Goal: Check status

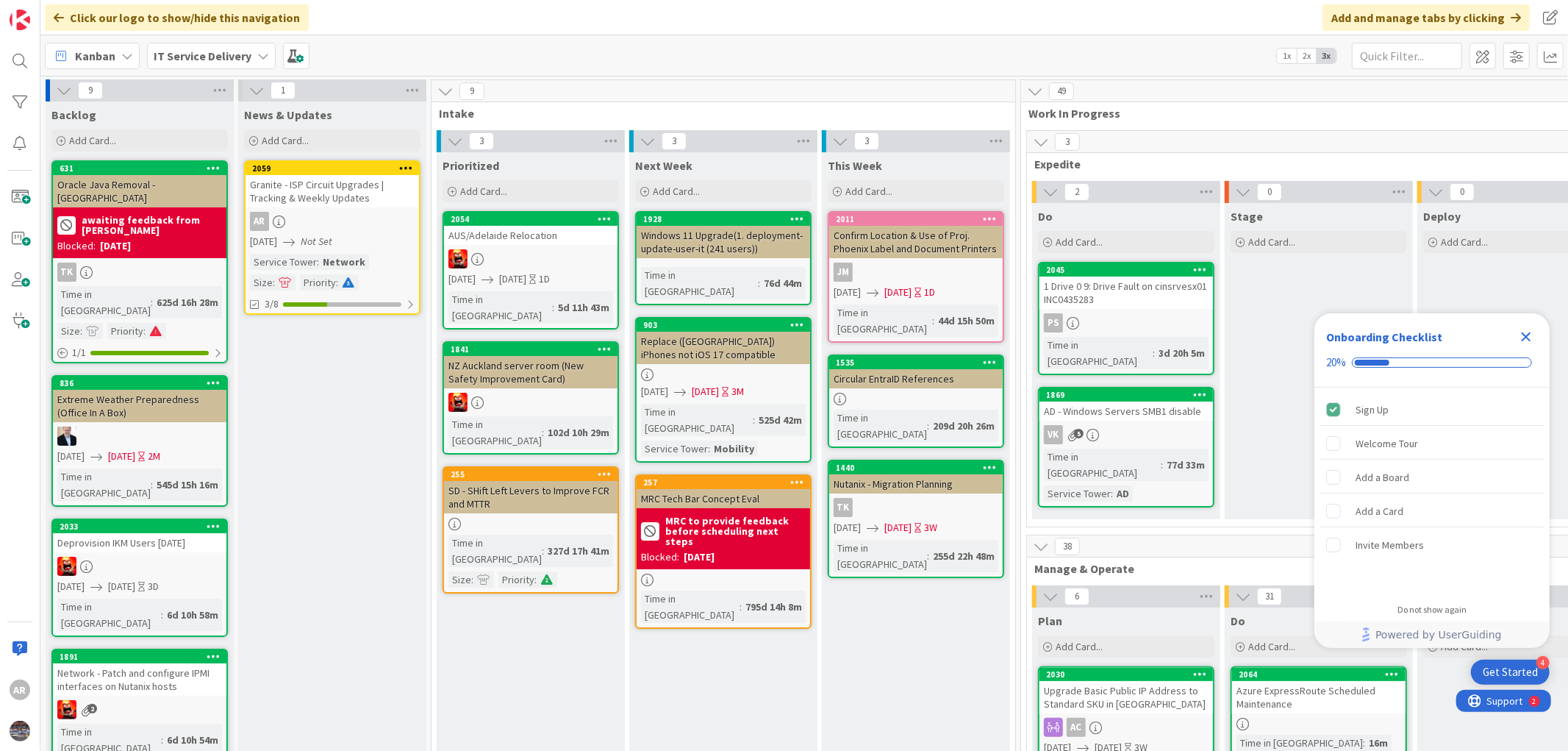
click at [322, 207] on link "2059 Granite - ISP Circuit Upgrades | Tracking & Weekly Updates AR 06/01/2025 N…" at bounding box center [332, 237] width 176 height 154
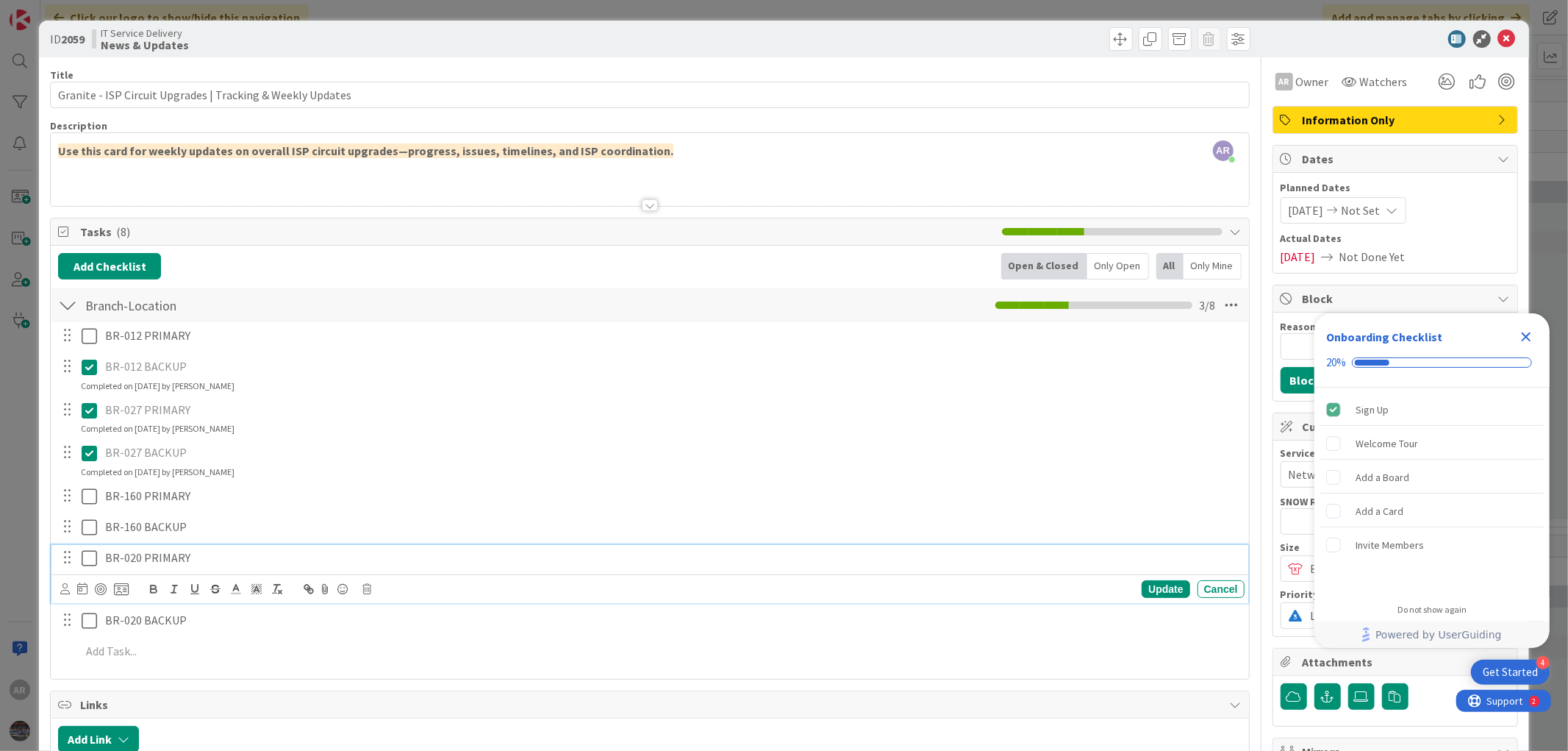
click at [87, 561] on icon at bounding box center [90, 558] width 16 height 18
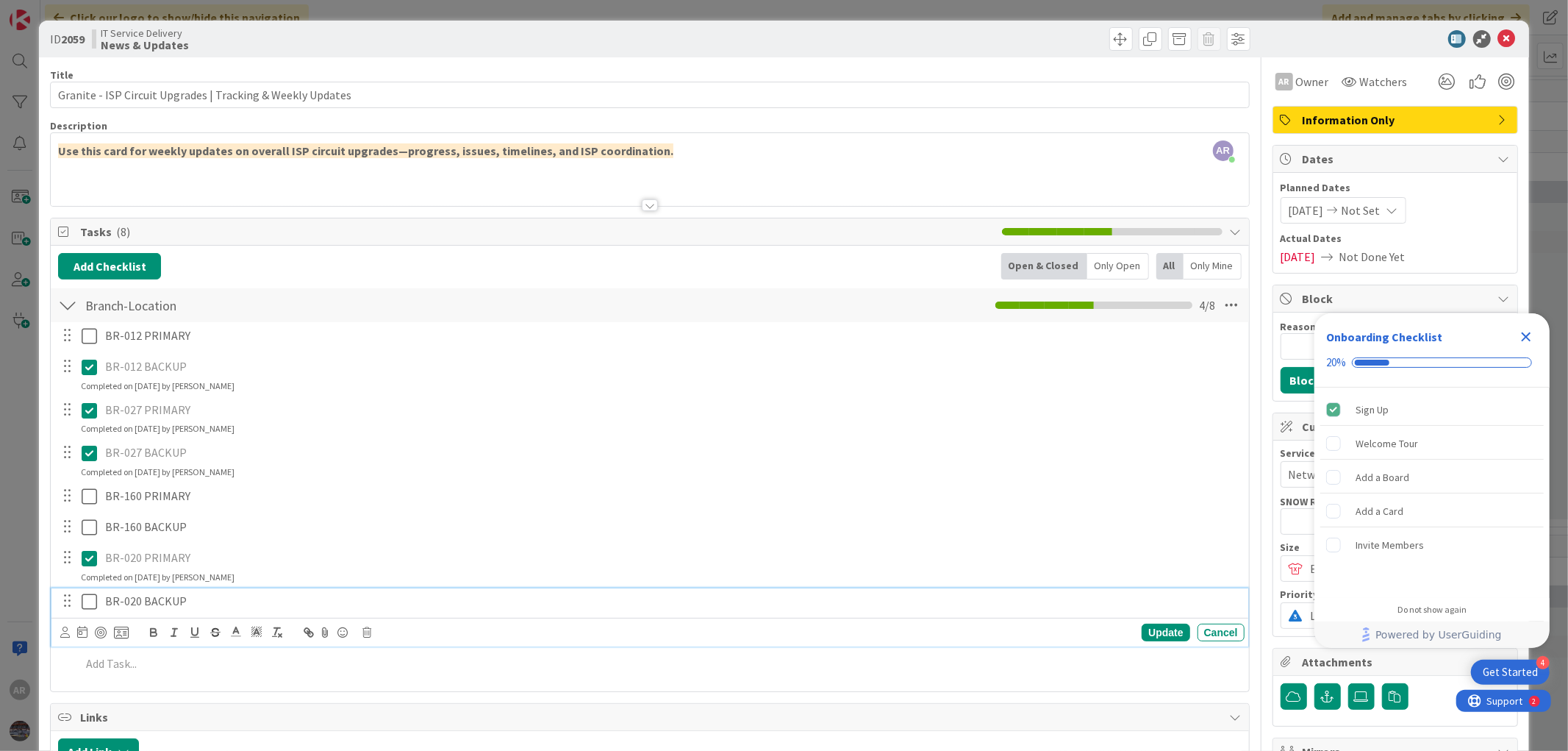
click at [87, 597] on icon at bounding box center [90, 602] width 16 height 18
click at [184, 580] on div "Completed on 09/22/2025 by Anis Rahman" at bounding box center [157, 577] width 153 height 13
click at [1526, 335] on icon "Close Checklist" at bounding box center [1527, 338] width 10 height 10
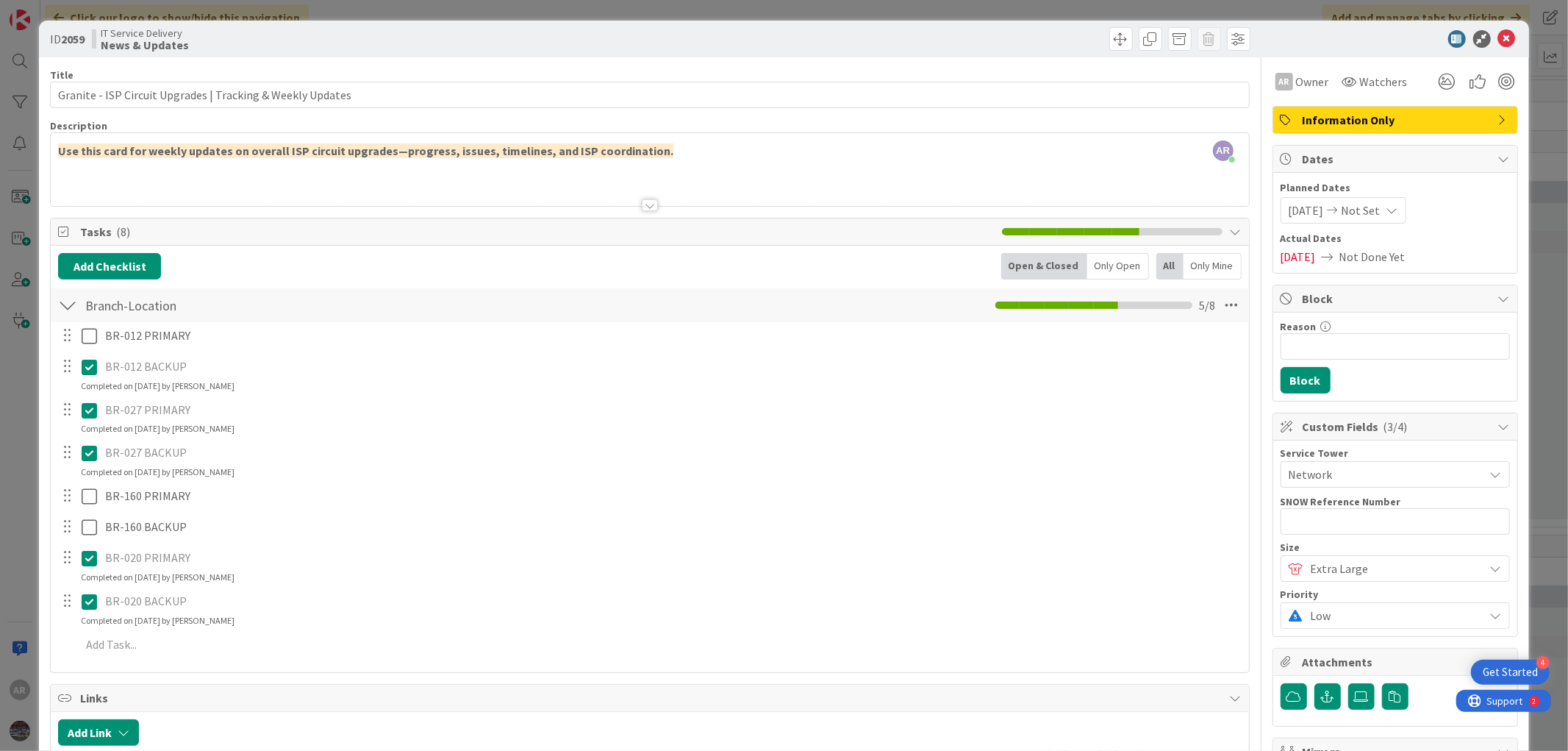
click at [681, 163] on div "AR Anis Rahman just joined Use this card for weekly updates on overall ISP circ…" at bounding box center [650, 169] width 1197 height 73
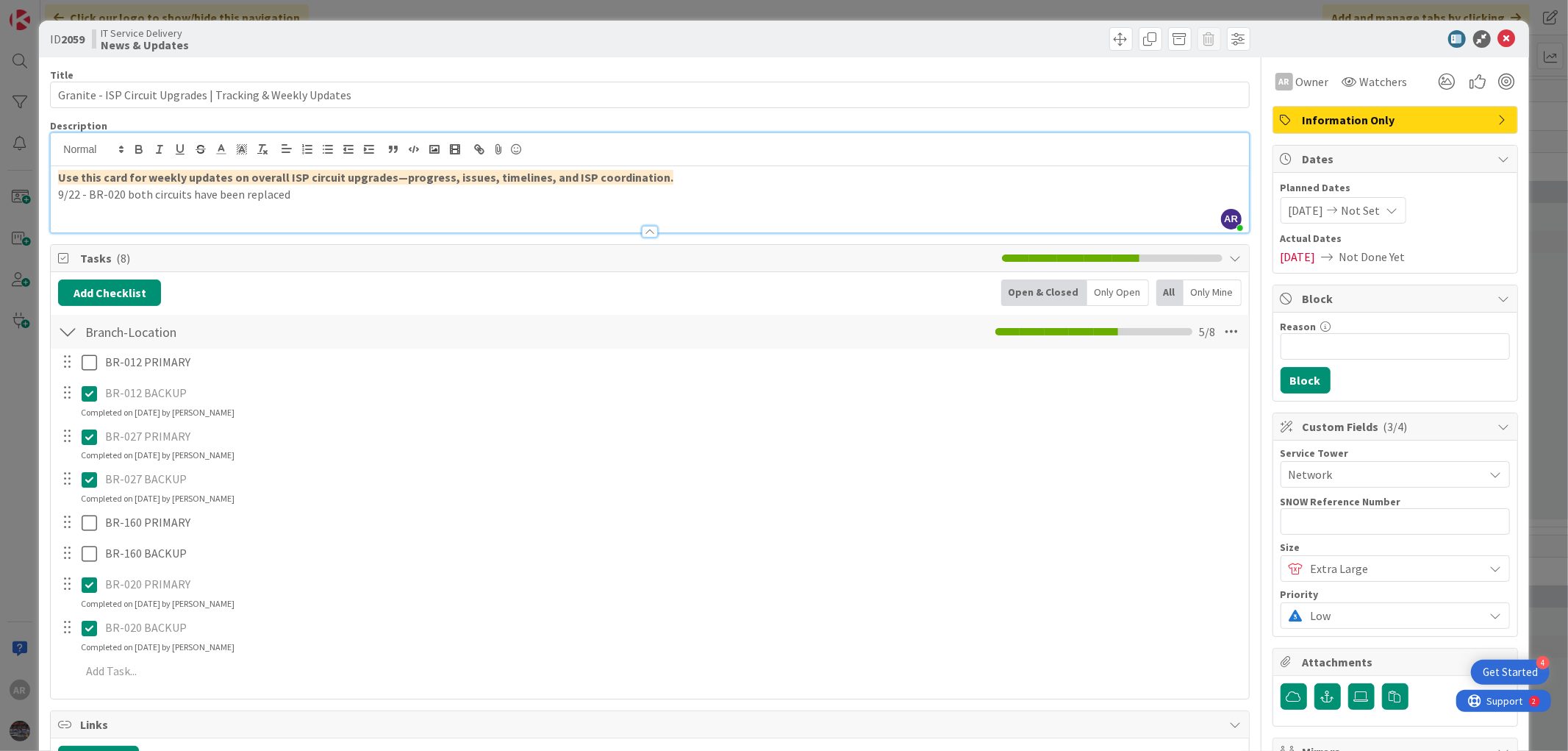
click at [327, 197] on p "9/22 - BR-020 both circuits have been replaced" at bounding box center [650, 194] width 1183 height 17
click at [126, 195] on p "9/22 - BR-020 both circuits have been replaced on Fri 9/19" at bounding box center [650, 194] width 1183 height 17
click at [76, 197] on p "9/22 - BR-020 primary and secondary circuits have been replaced on Fri 9/19" at bounding box center [650, 194] width 1183 height 17
click at [471, 200] on p "9/19 - BR-020 primary and secondary circuits have been replaced on Fri 9/19" at bounding box center [650, 194] width 1183 height 17
click at [124, 189] on p "9/19 - BR-020 primary and secondary circuits have been replaced." at bounding box center [650, 194] width 1183 height 17
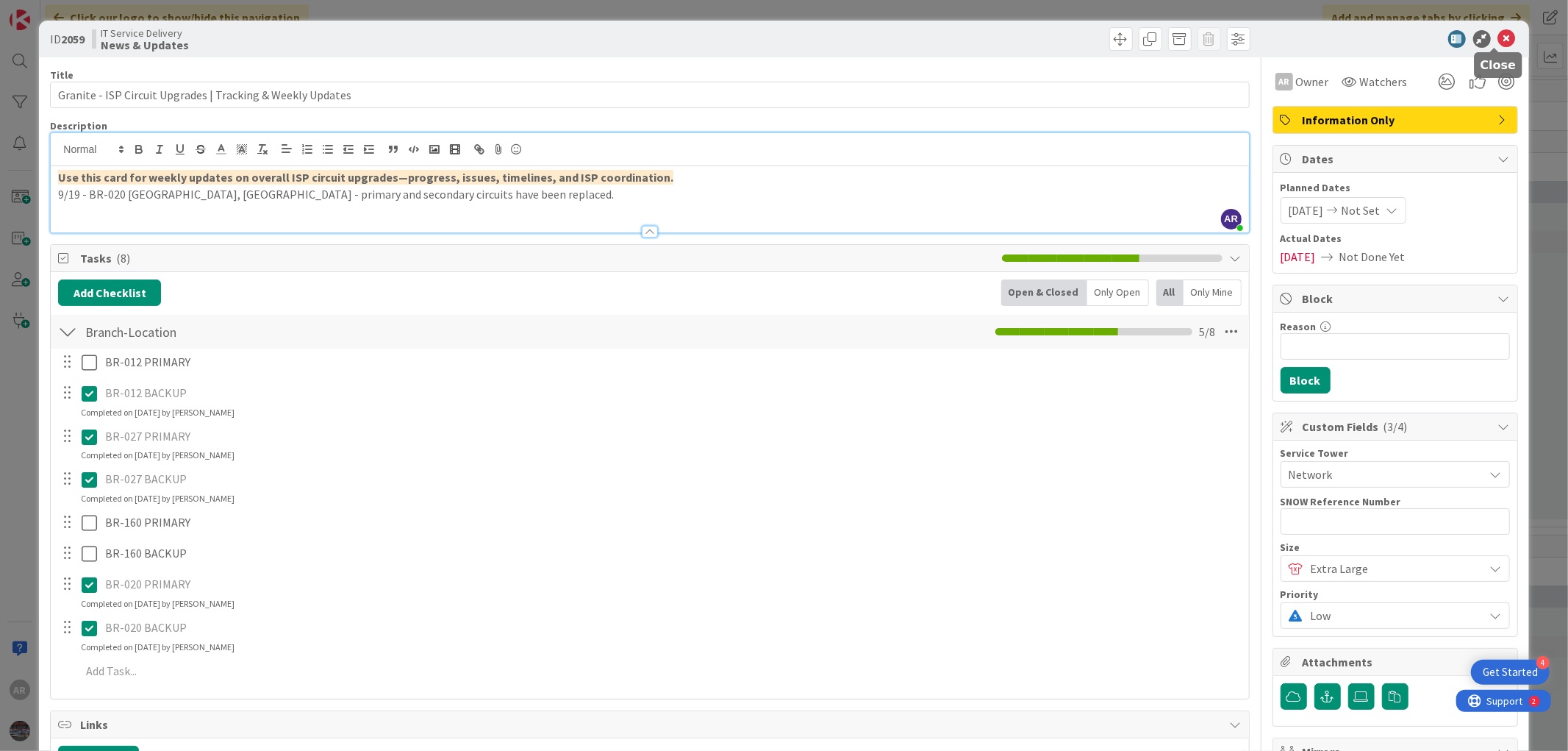
click at [1498, 34] on icon at bounding box center [1507, 39] width 18 height 18
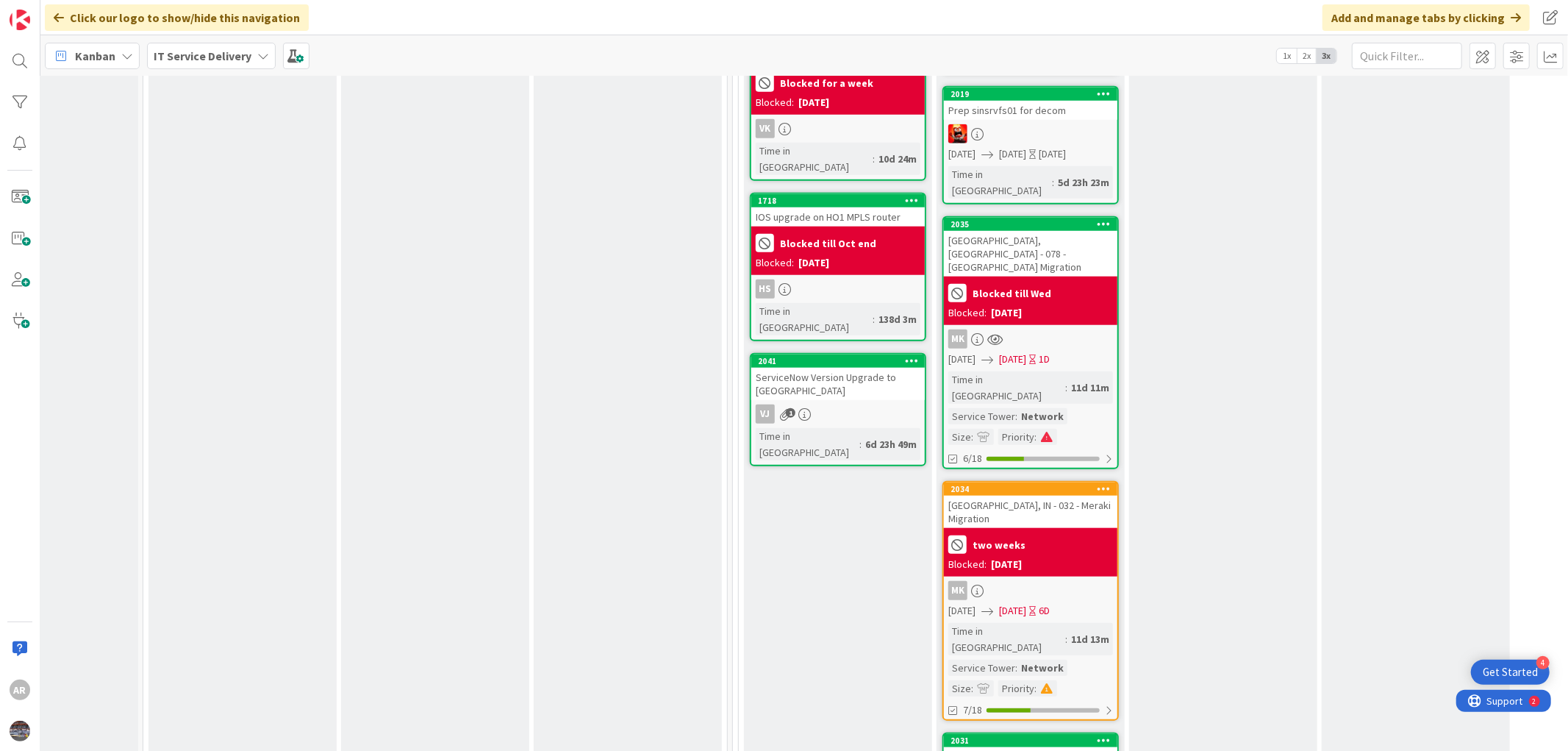
scroll to position [1143, 288]
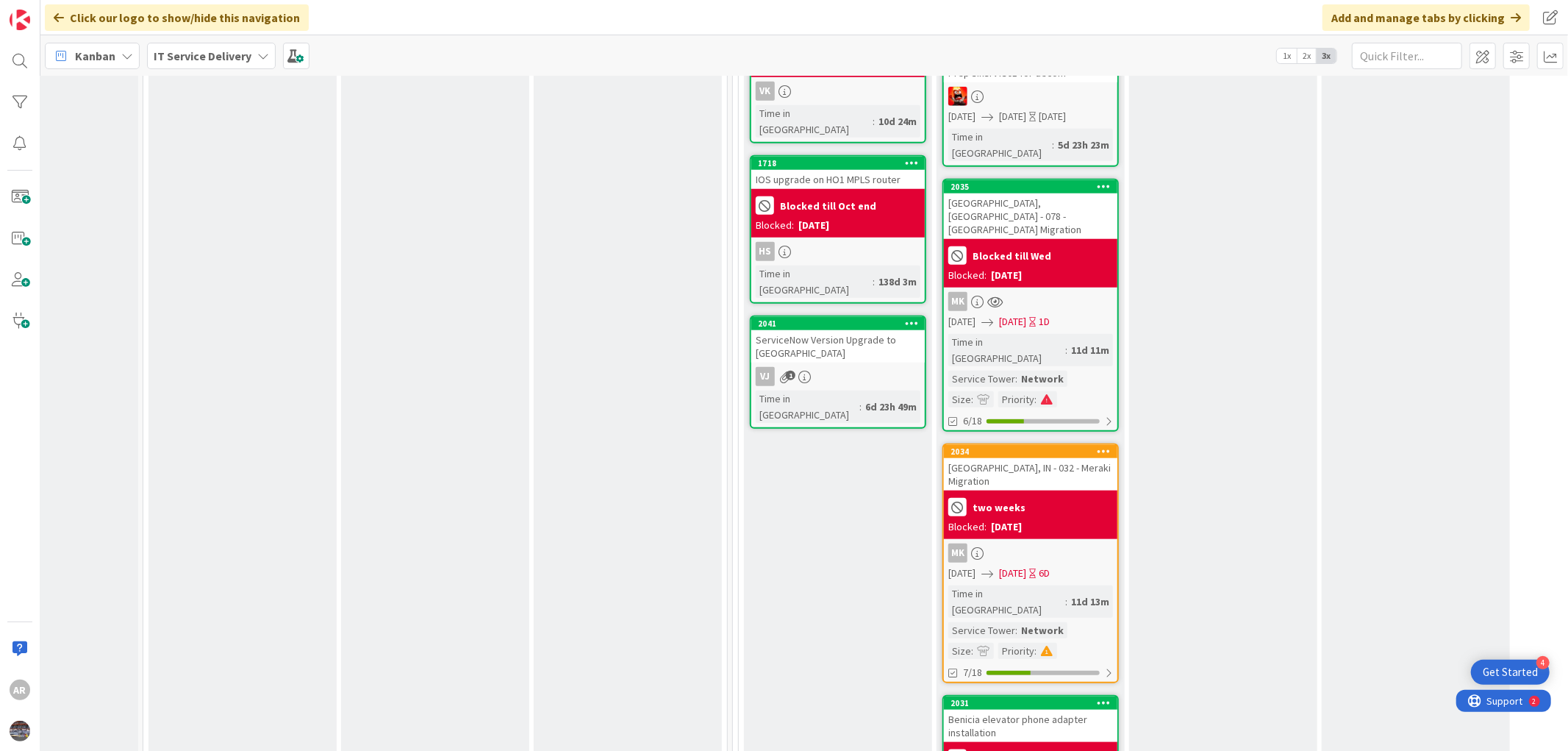
click at [1010, 314] on div "09/11/2025 09/12/2025 1D" at bounding box center [1033, 322] width 169 height 16
